Goal: Information Seeking & Learning: Learn about a topic

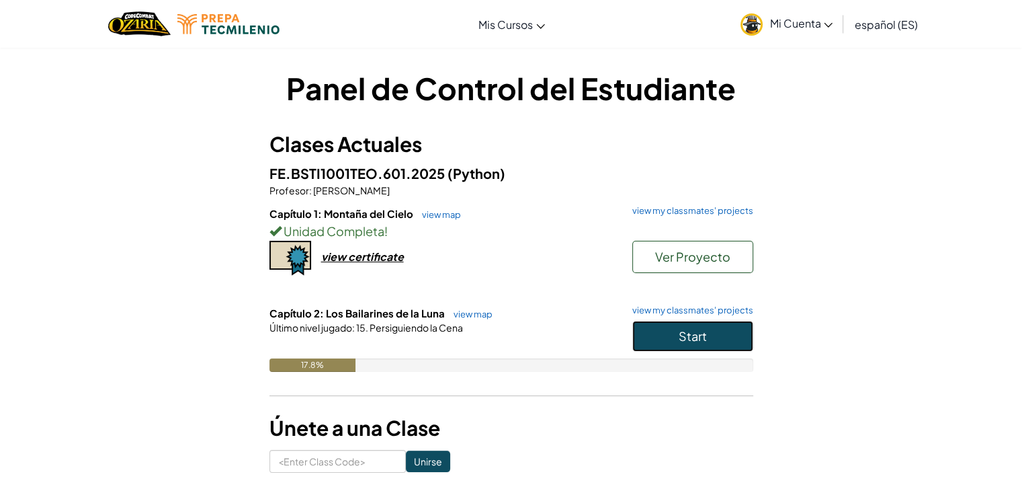
click at [670, 332] on button "Start" at bounding box center [693, 336] width 121 height 31
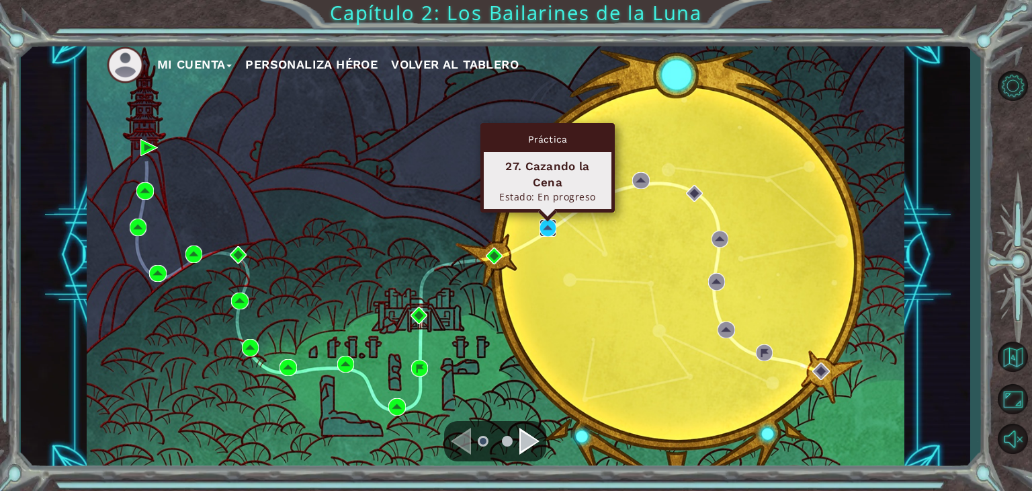
click at [543, 229] on img at bounding box center [548, 227] width 17 height 17
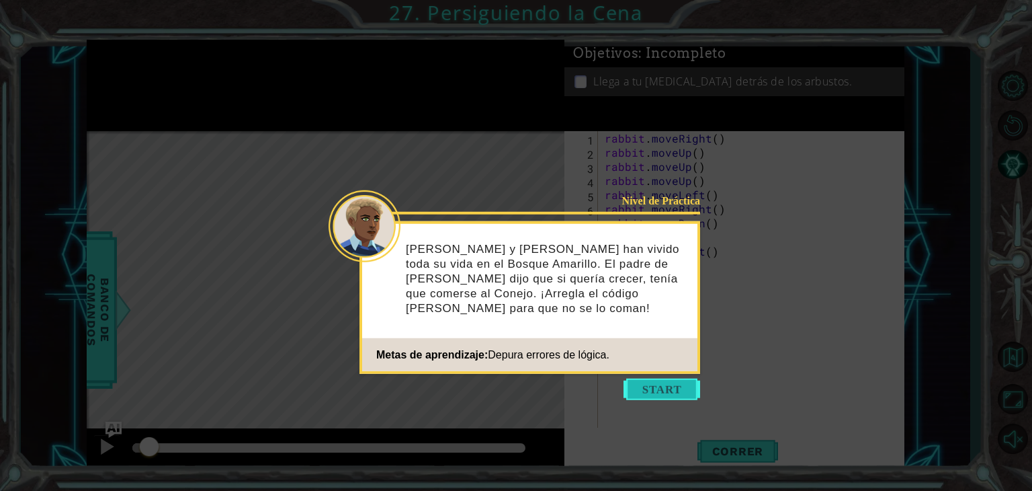
click at [649, 392] on button "Start" at bounding box center [662, 389] width 77 height 22
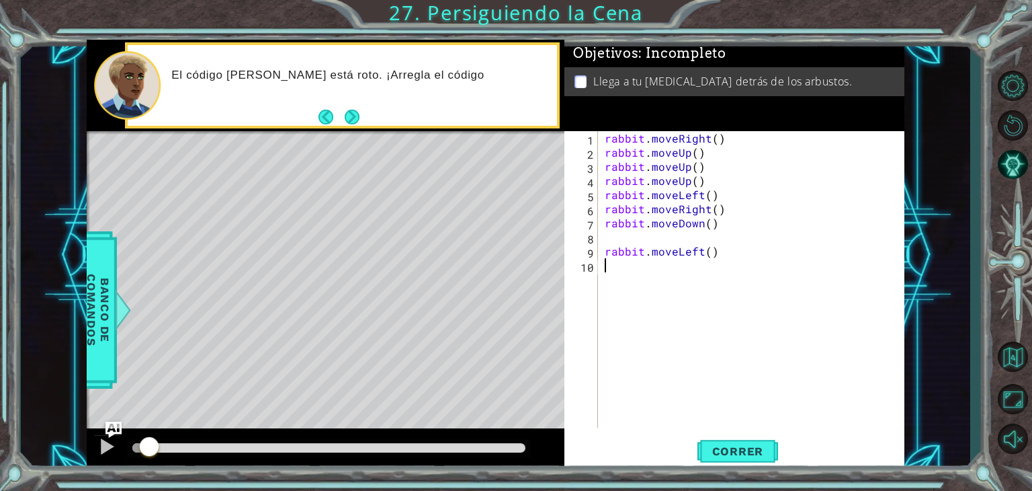
click at [607, 243] on div "rabbit . moveRight ( ) rabbit . moveUp ( ) rabbit . moveUp ( ) rabbit . moveUp …" at bounding box center [755, 293] width 306 height 325
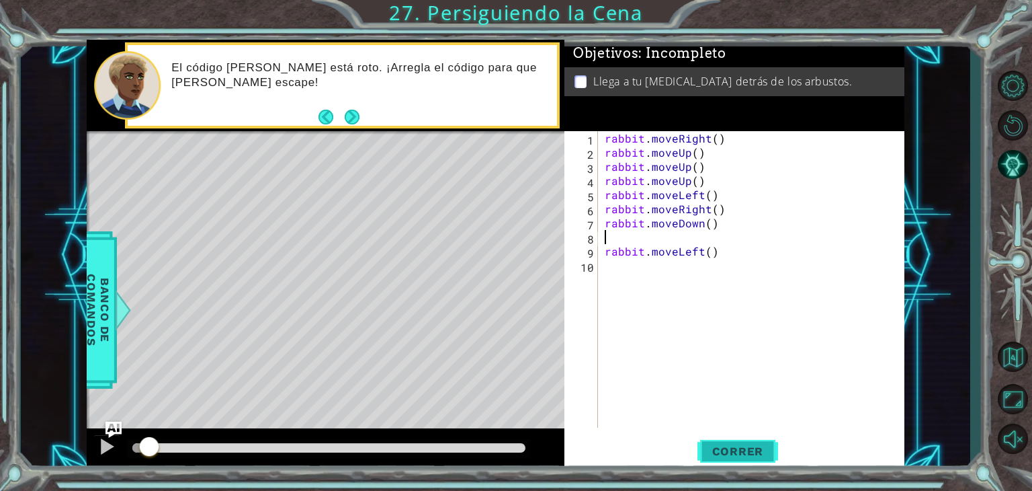
click at [723, 453] on span "Correr" at bounding box center [738, 450] width 79 height 13
